Goal: Information Seeking & Learning: Learn about a topic

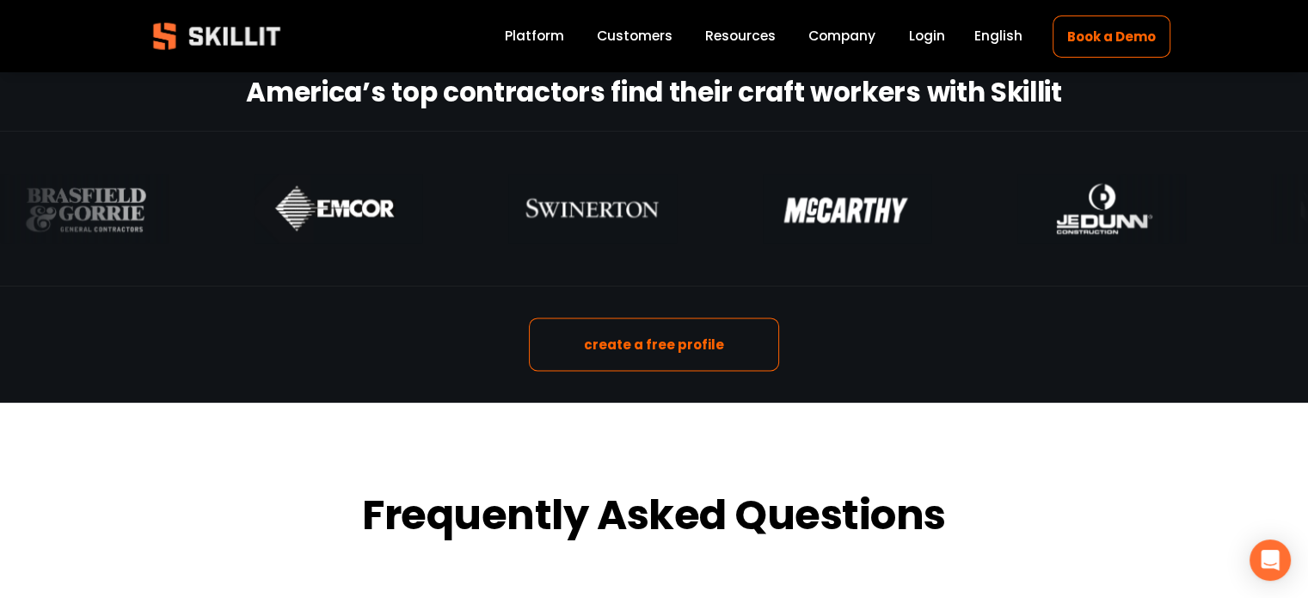
scroll to position [2405, 0]
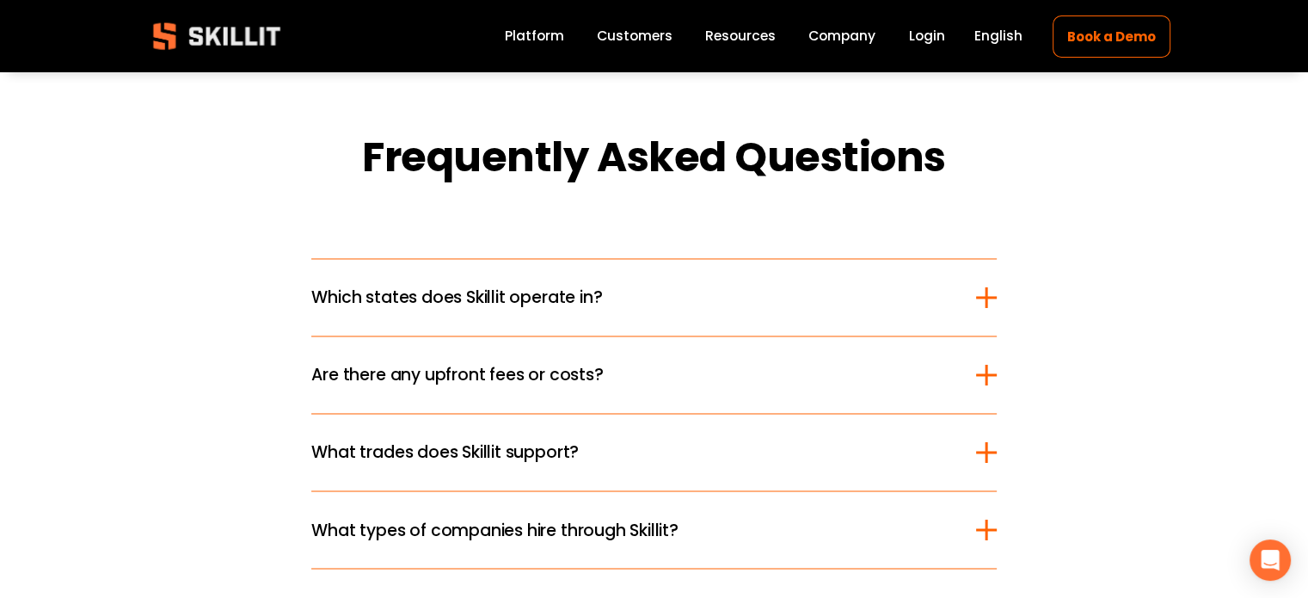
click at [671, 316] on button "Which states does Skillit operate in?" at bounding box center [653, 297] width 685 height 77
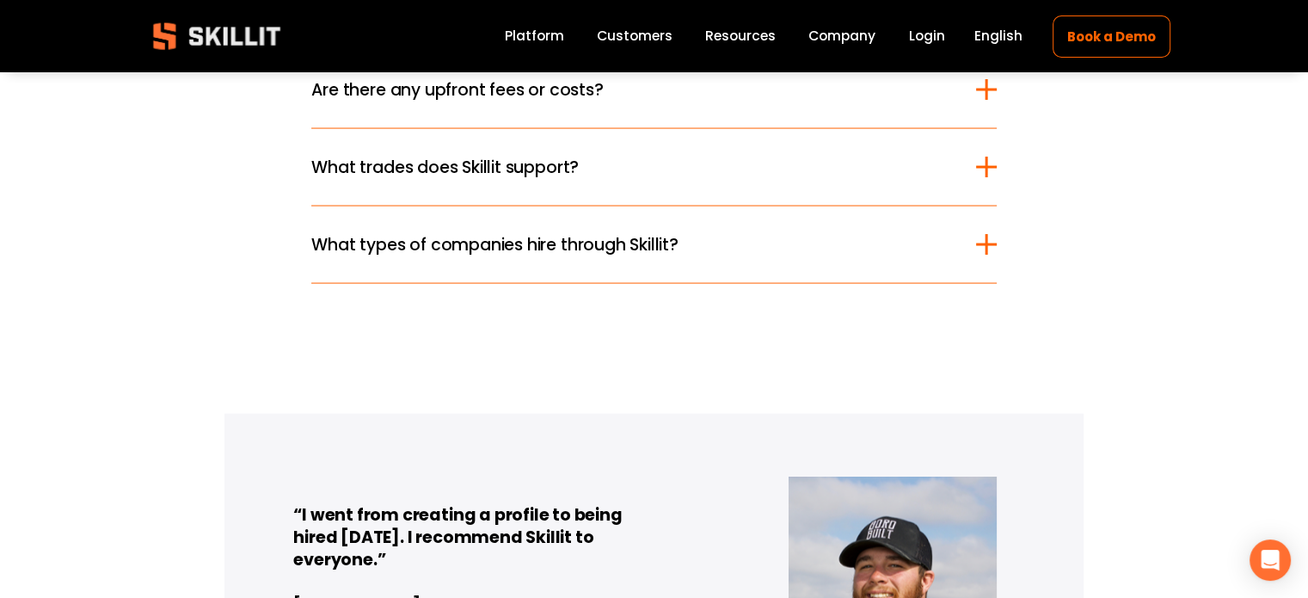
scroll to position [3358, 0]
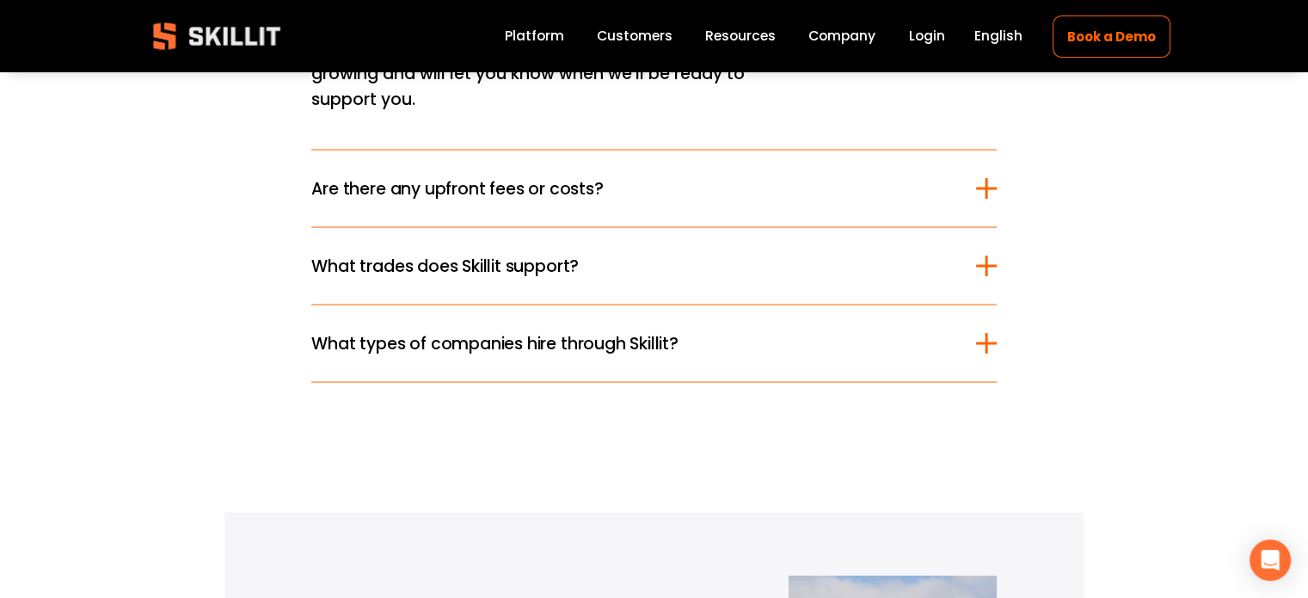
click at [757, 176] on span "Are there any upfront fees or costs?" at bounding box center [643, 188] width 664 height 25
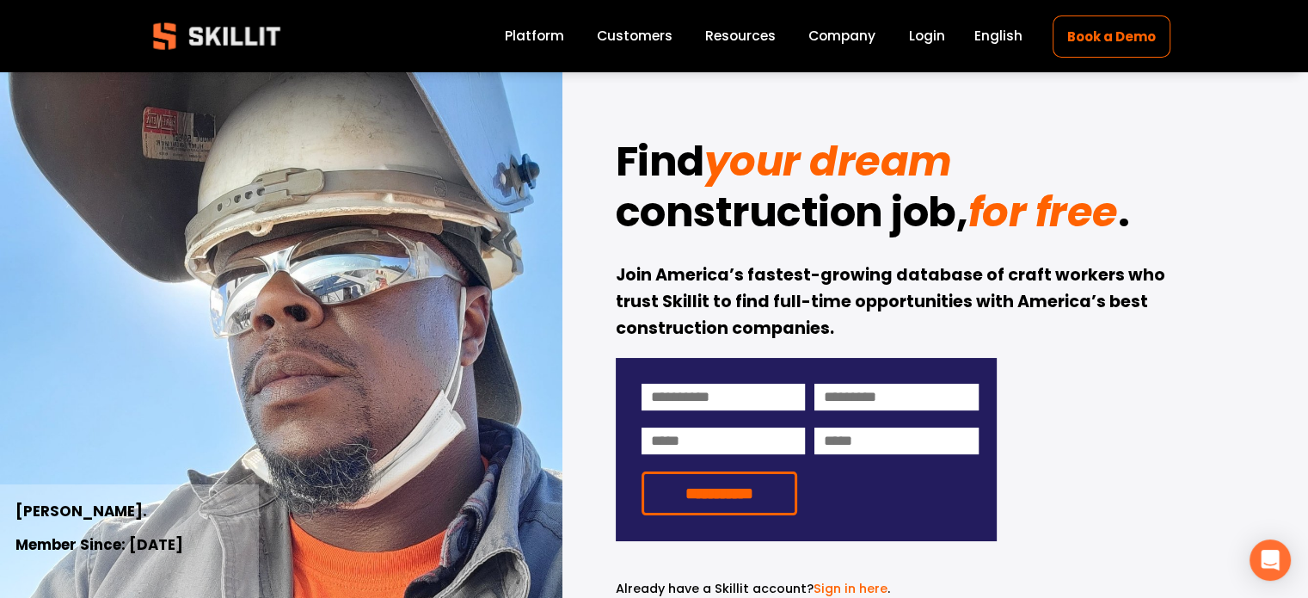
scroll to position [0, 0]
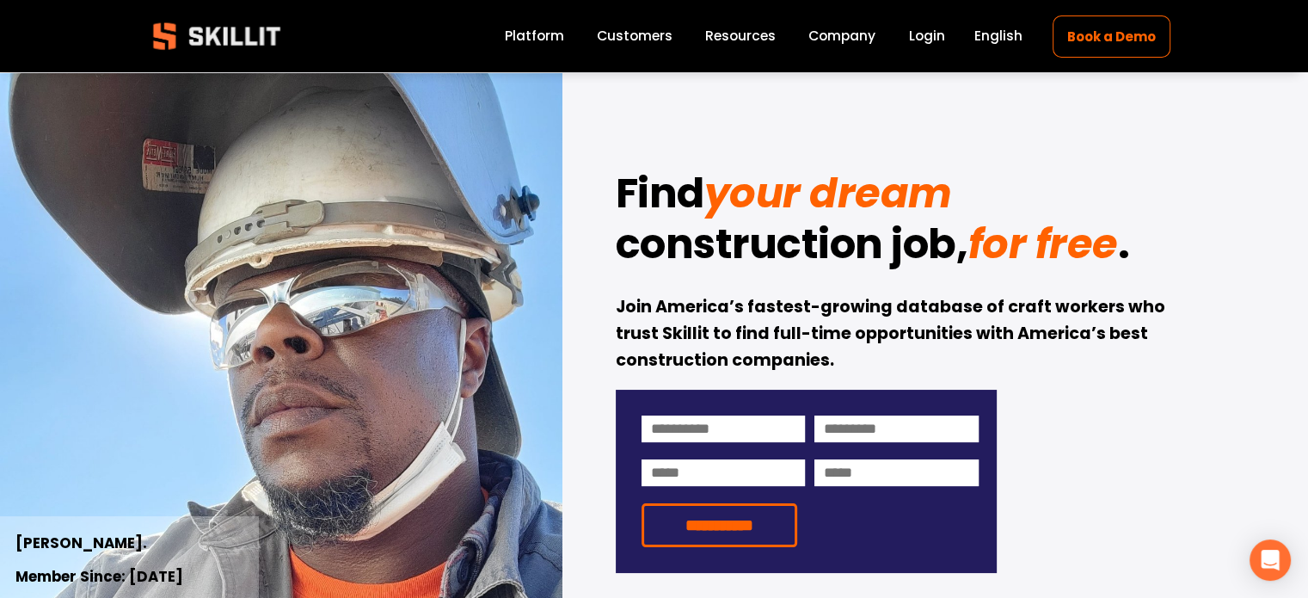
click at [522, 37] on link "Platform" at bounding box center [534, 36] width 59 height 23
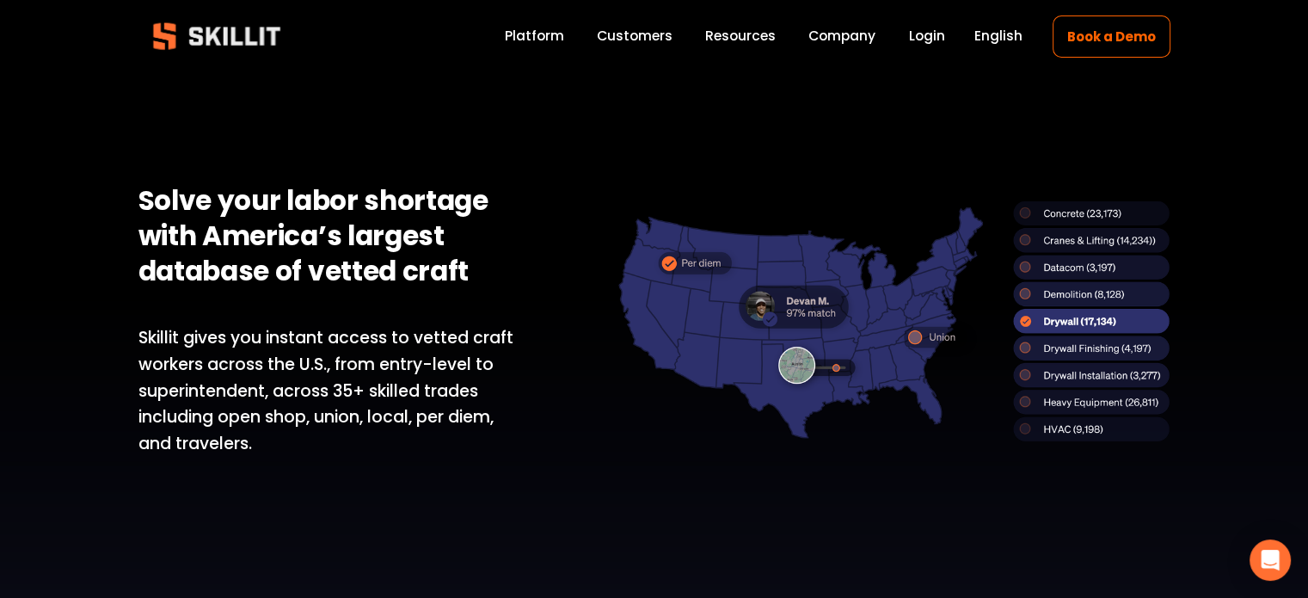
scroll to position [643, 0]
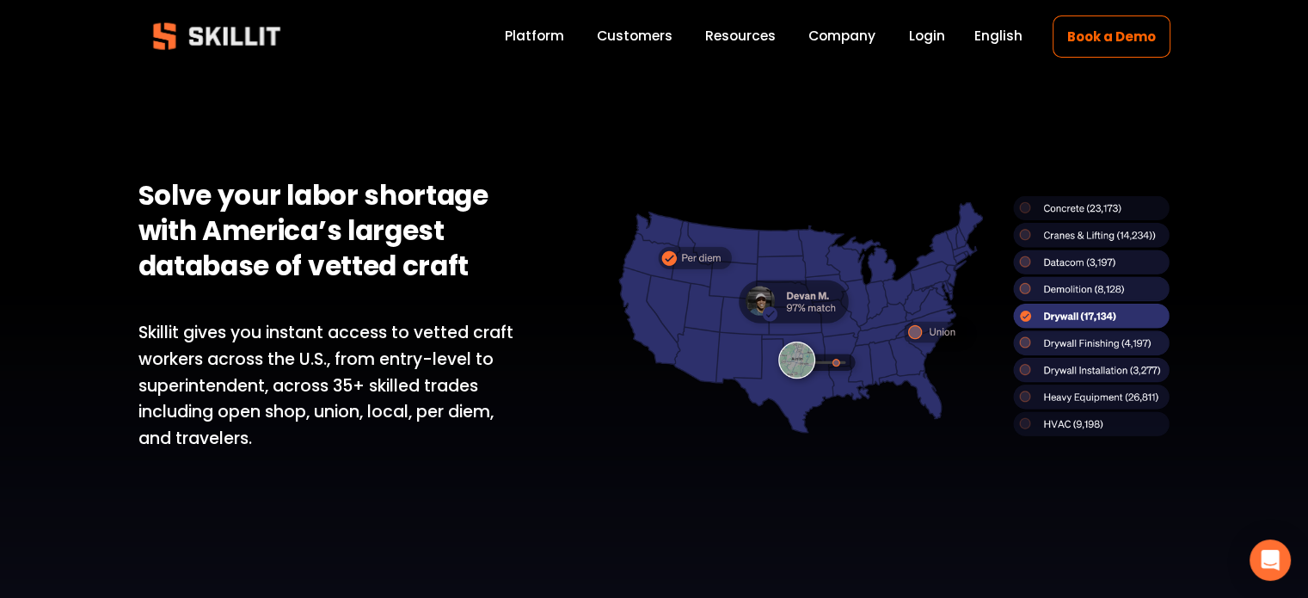
click at [808, 402] on div at bounding box center [894, 315] width 552 height 241
click at [794, 353] on div at bounding box center [894, 315] width 552 height 241
click at [1087, 398] on div at bounding box center [894, 315] width 552 height 241
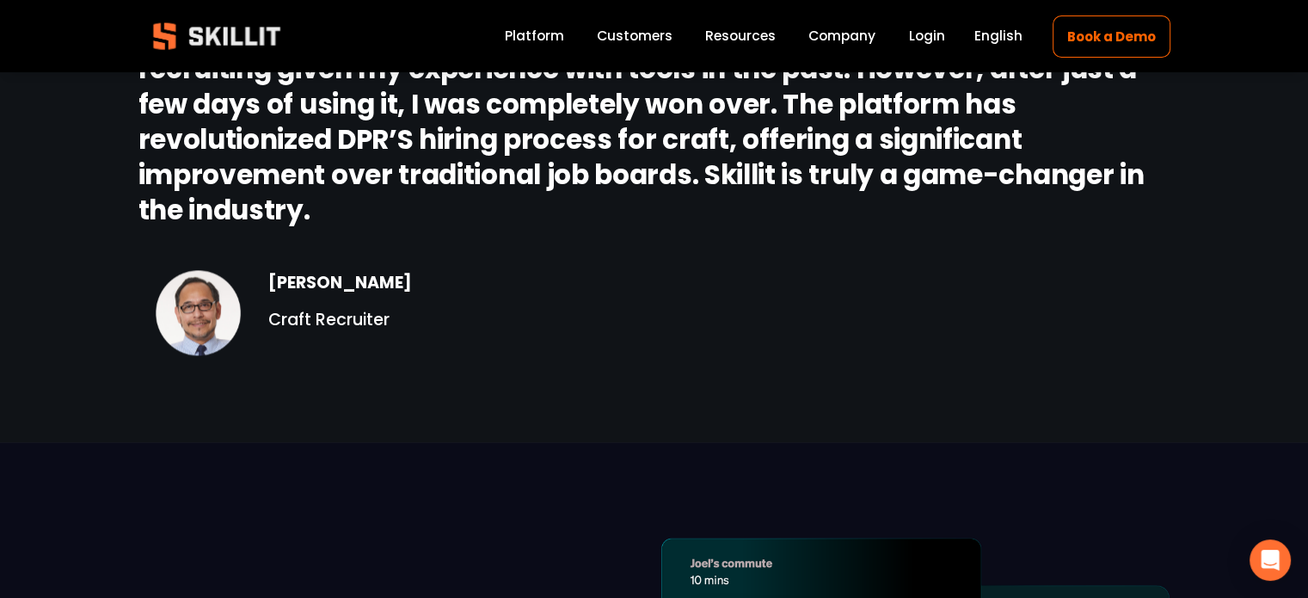
scroll to position [1953, 0]
